Goal: Information Seeking & Learning: Learn about a topic

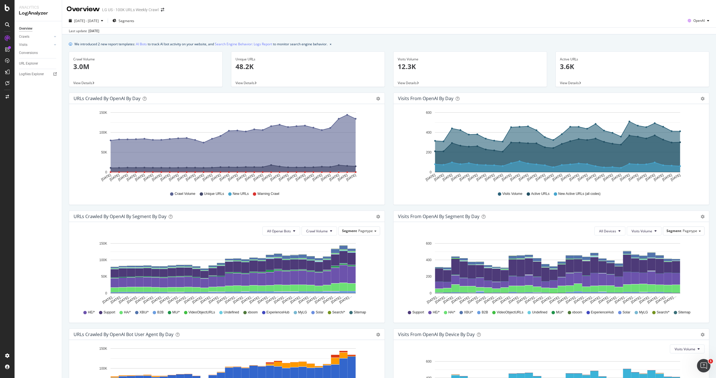
click at [204, 29] on div "Last update Aug. 27, 2025" at bounding box center [389, 30] width 654 height 7
click at [51, 123] on div "Overview Crawls Daily Distribution Segments Distribution HTTP Codes Resources V…" at bounding box center [38, 199] width 47 height 357
click at [392, 211] on div "Visits from OpenAI By Segment By Day Timeline (by Value) Table All Devices Visi…" at bounding box center [551, 270] width 324 height 118
click at [41, 101] on div "Overview Crawls Daily Distribution Segments Distribution HTTP Codes Resources V…" at bounding box center [38, 199] width 47 height 357
